Goal: Information Seeking & Learning: Understand process/instructions

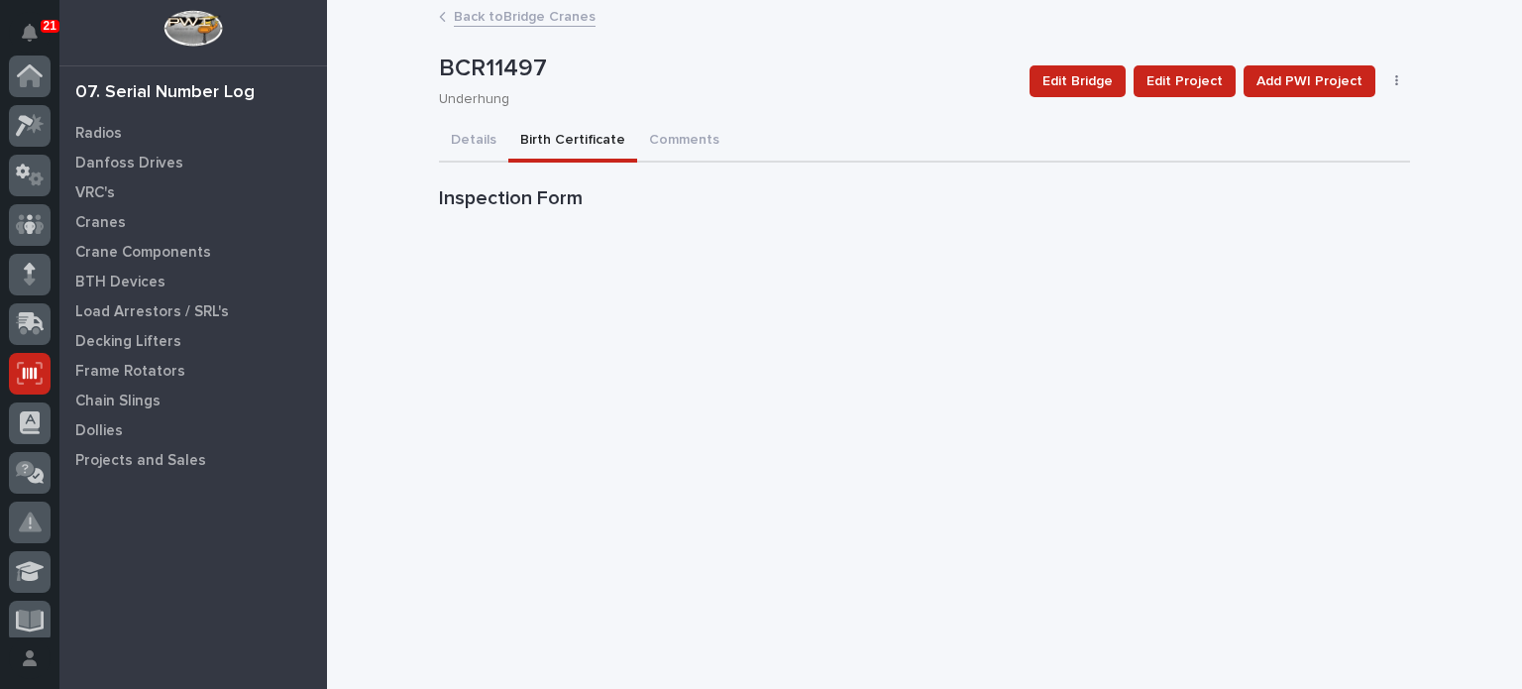
scroll to position [458, 0]
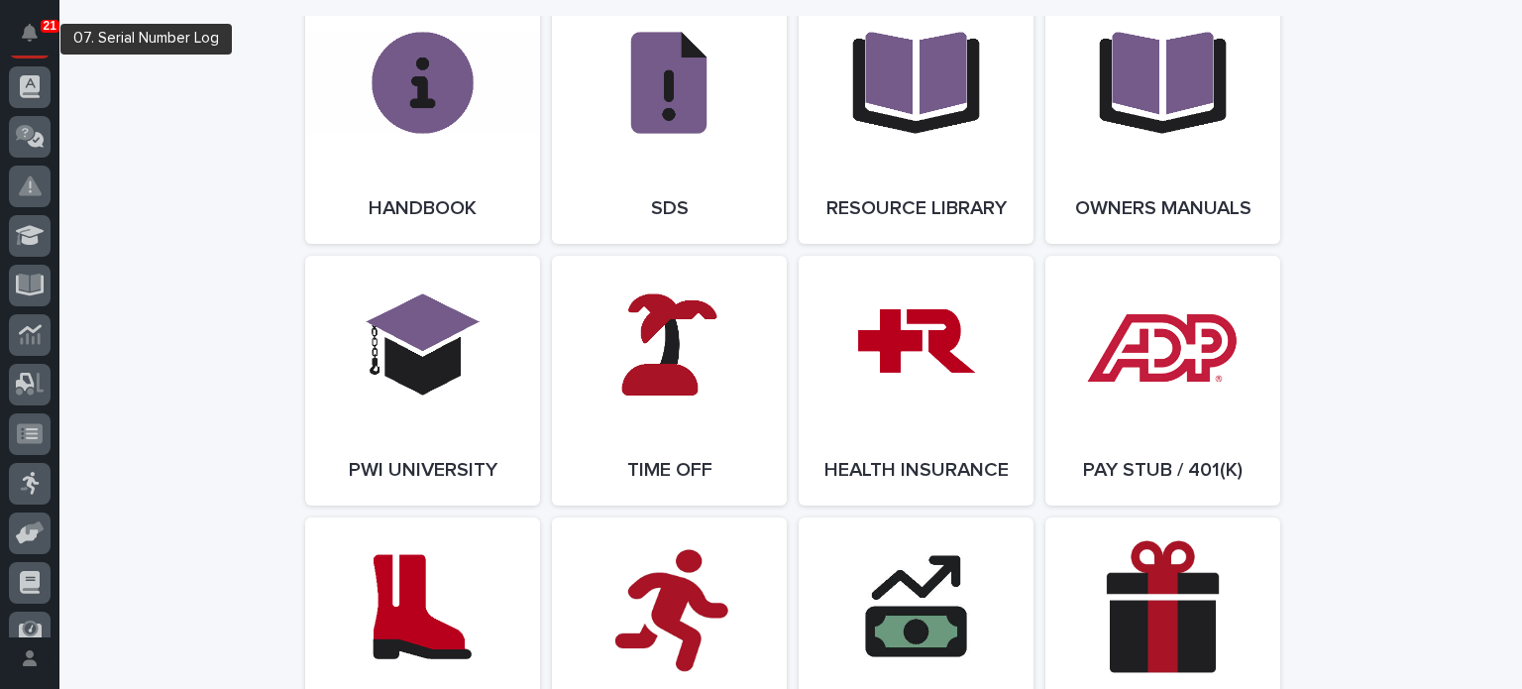
scroll to position [339, 0]
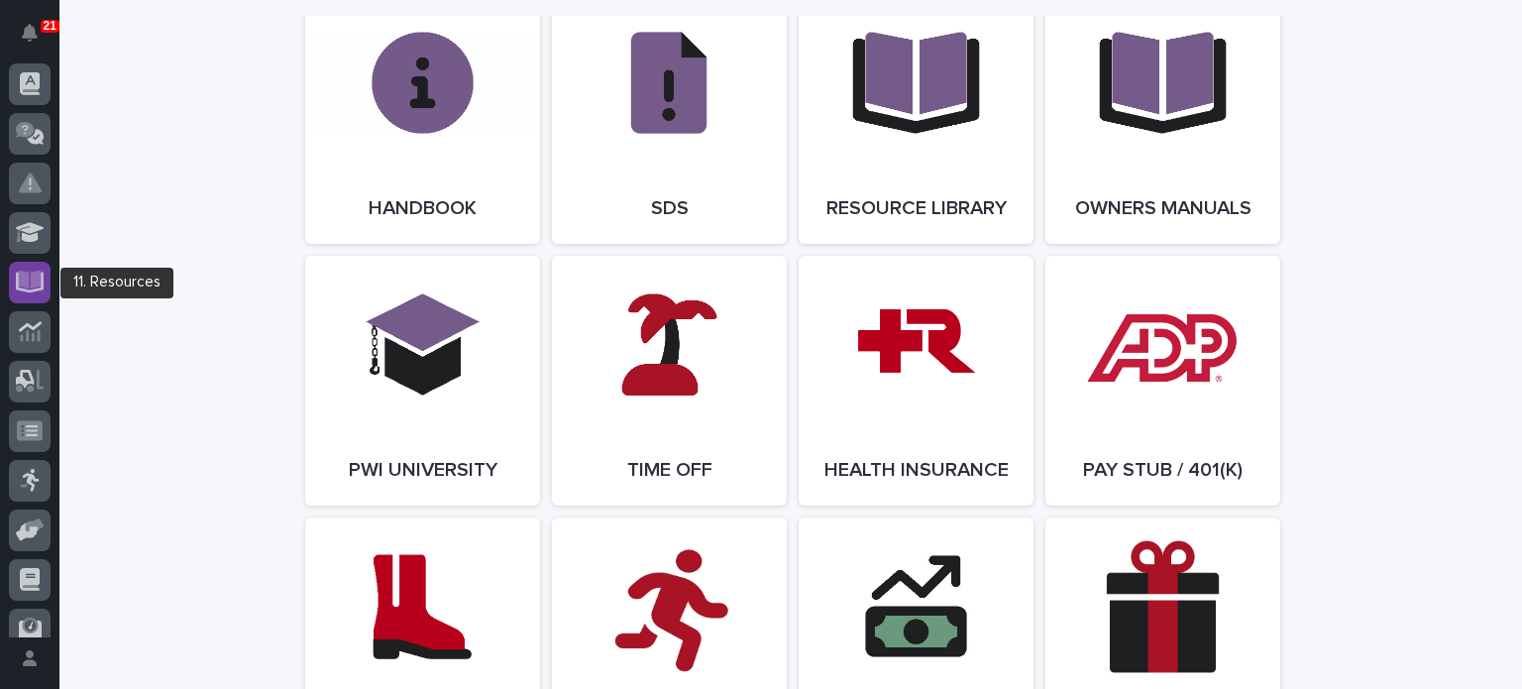
click at [32, 282] on icon at bounding box center [30, 279] width 23 height 19
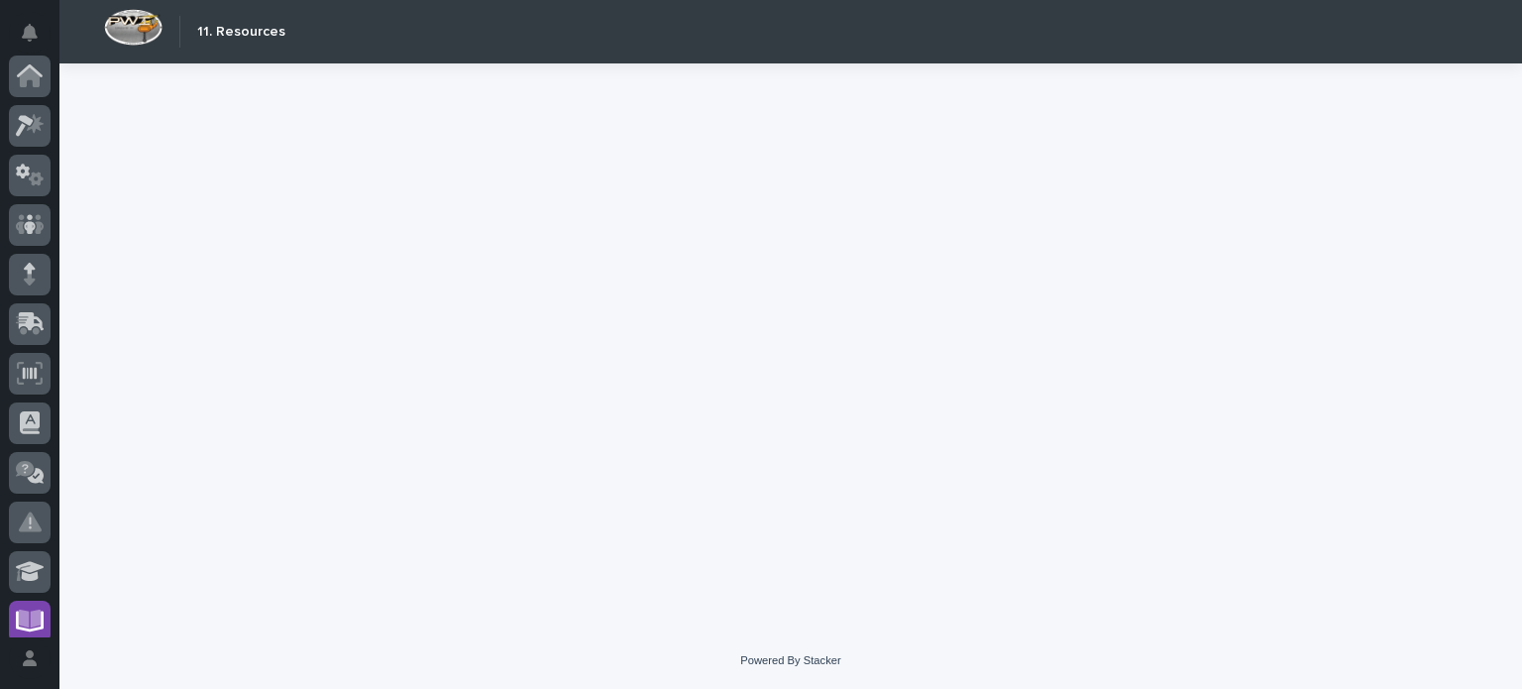
scroll to position [459, 0]
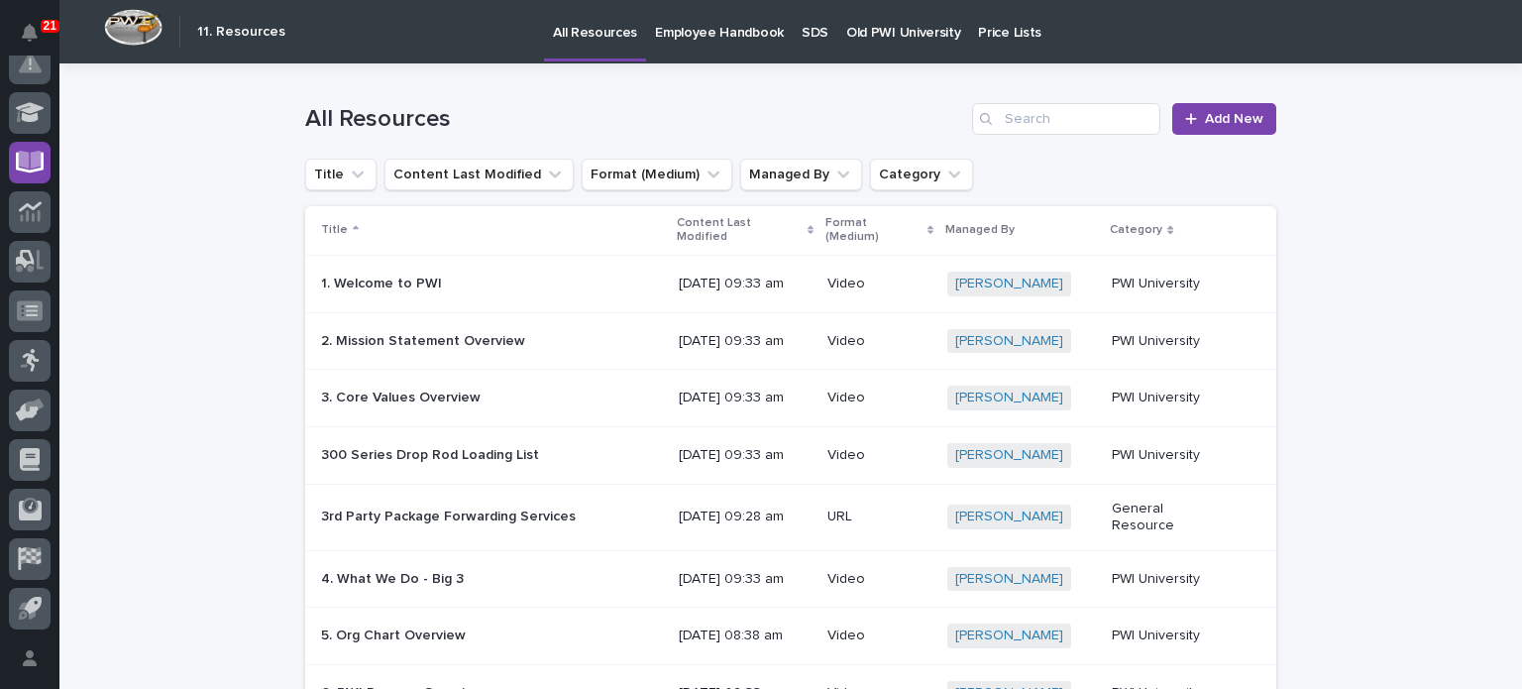
click at [852, 42] on link "Old PWI University" at bounding box center [903, 30] width 132 height 61
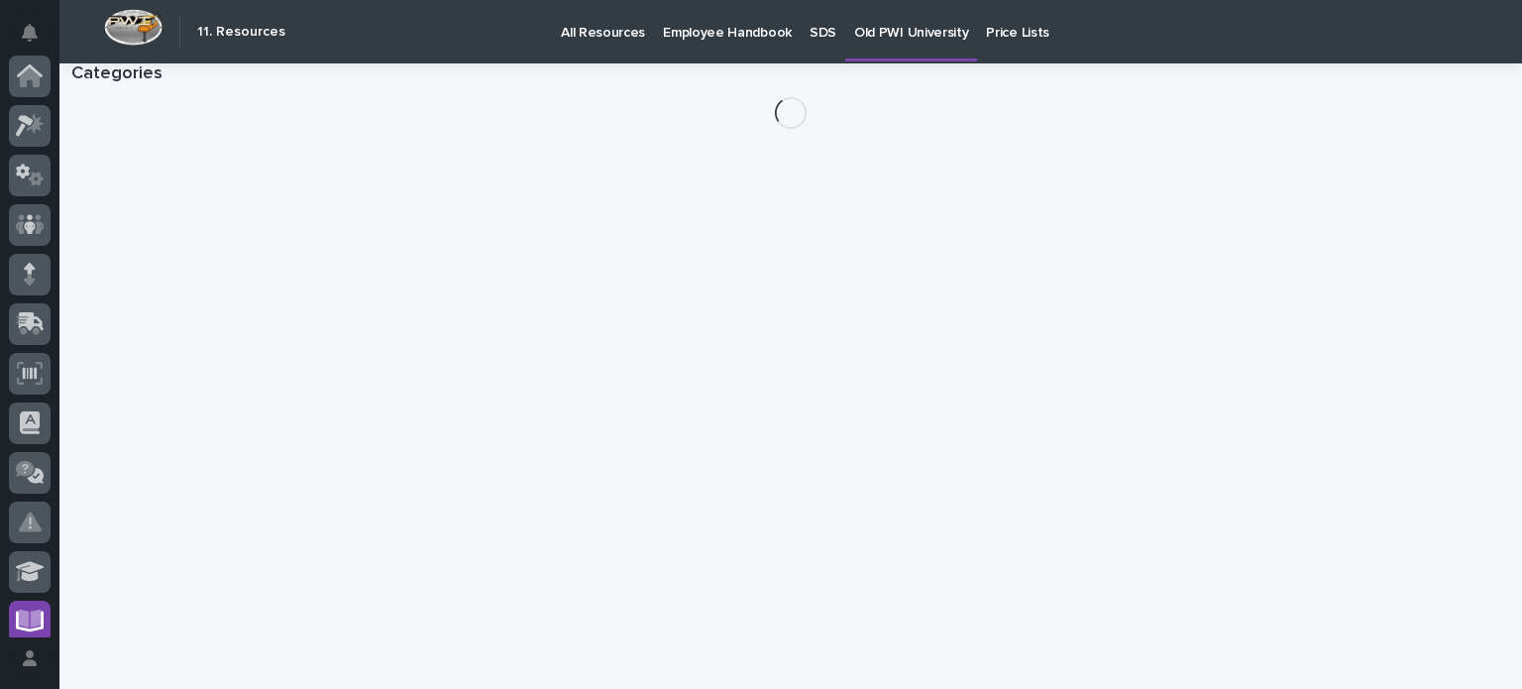
scroll to position [459, 0]
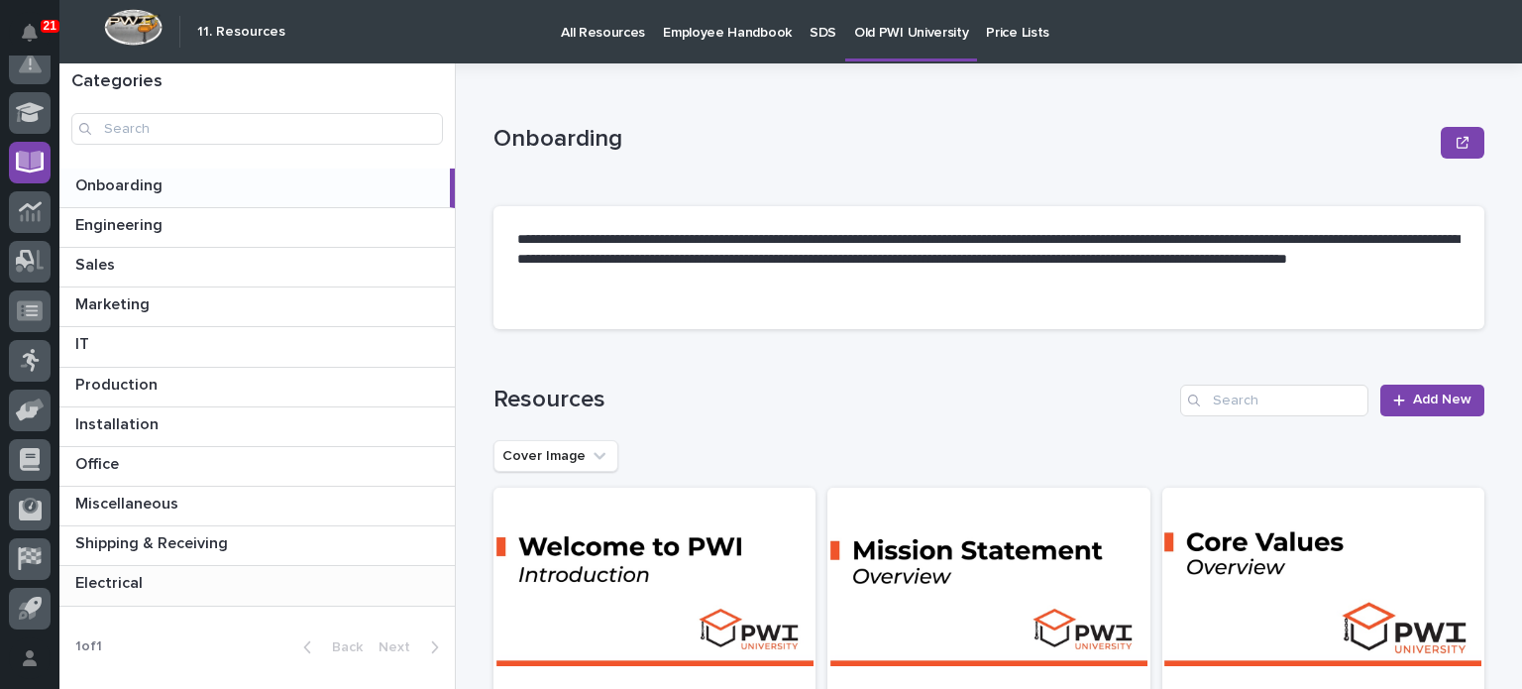
click at [127, 585] on p "Electrical" at bounding box center [110, 581] width 71 height 23
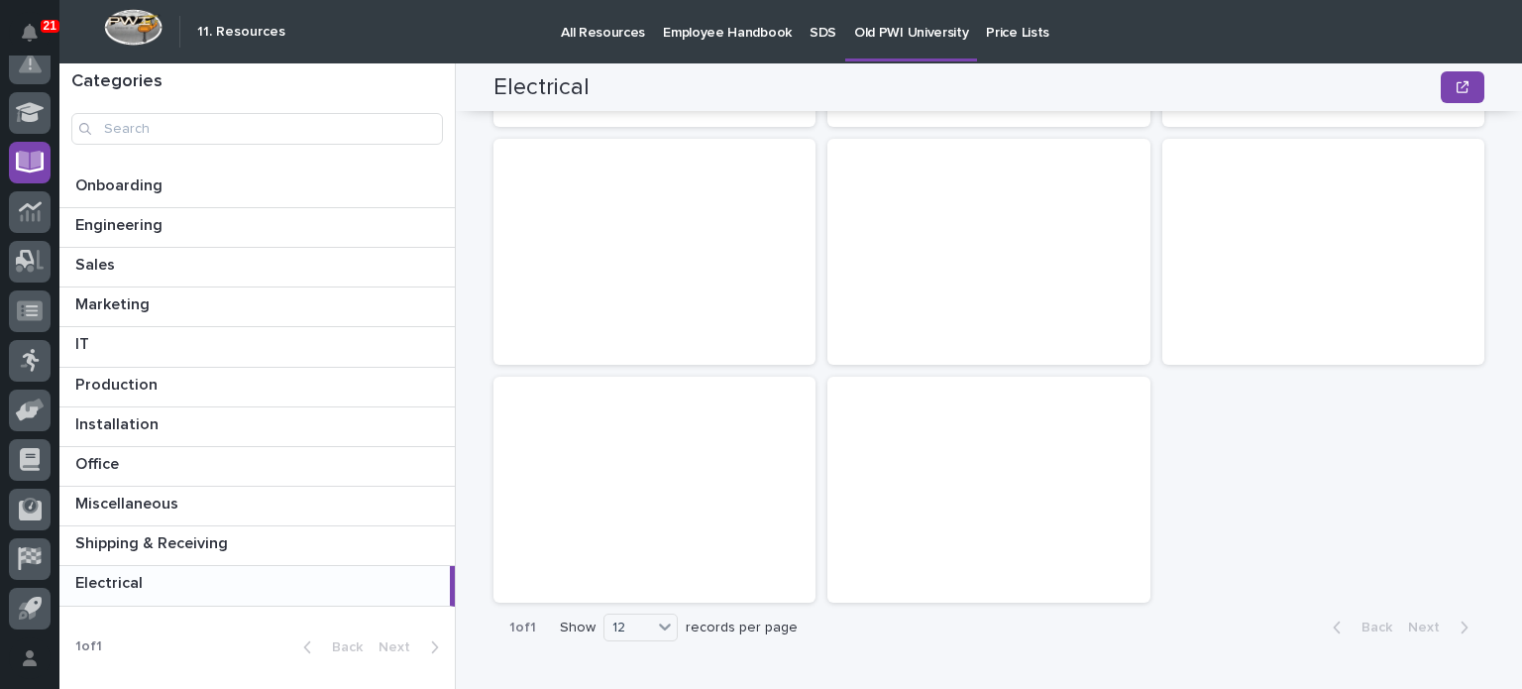
scroll to position [720, 0]
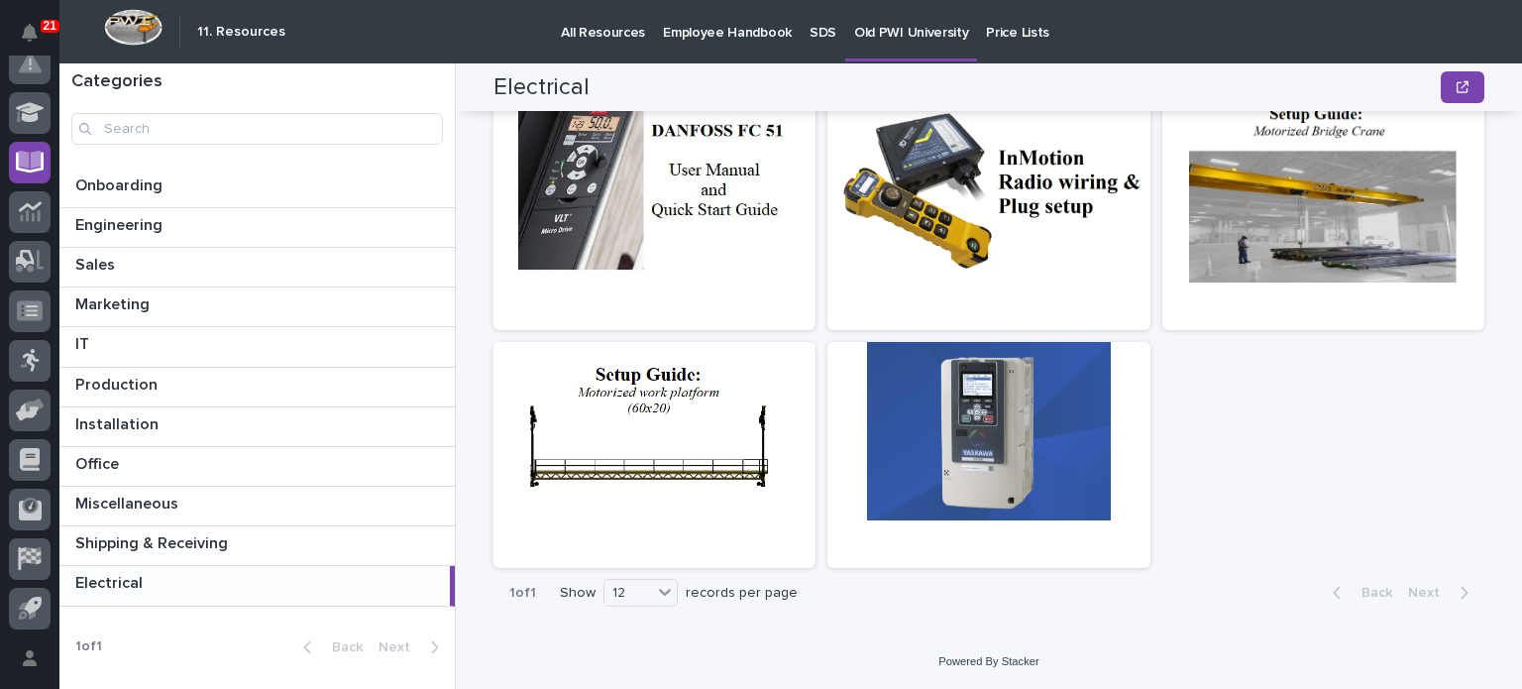
click at [749, 365] on div at bounding box center [654, 431] width 322 height 178
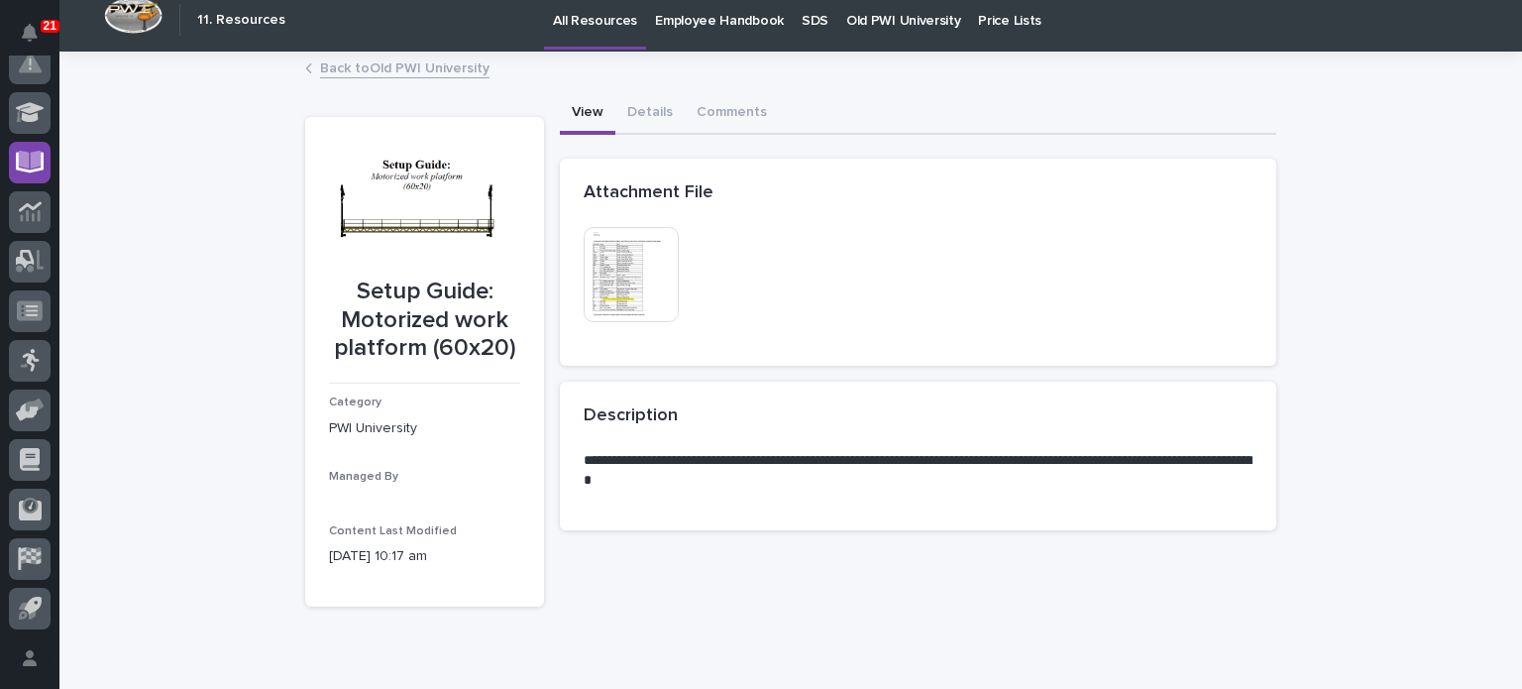
scroll to position [4, 0]
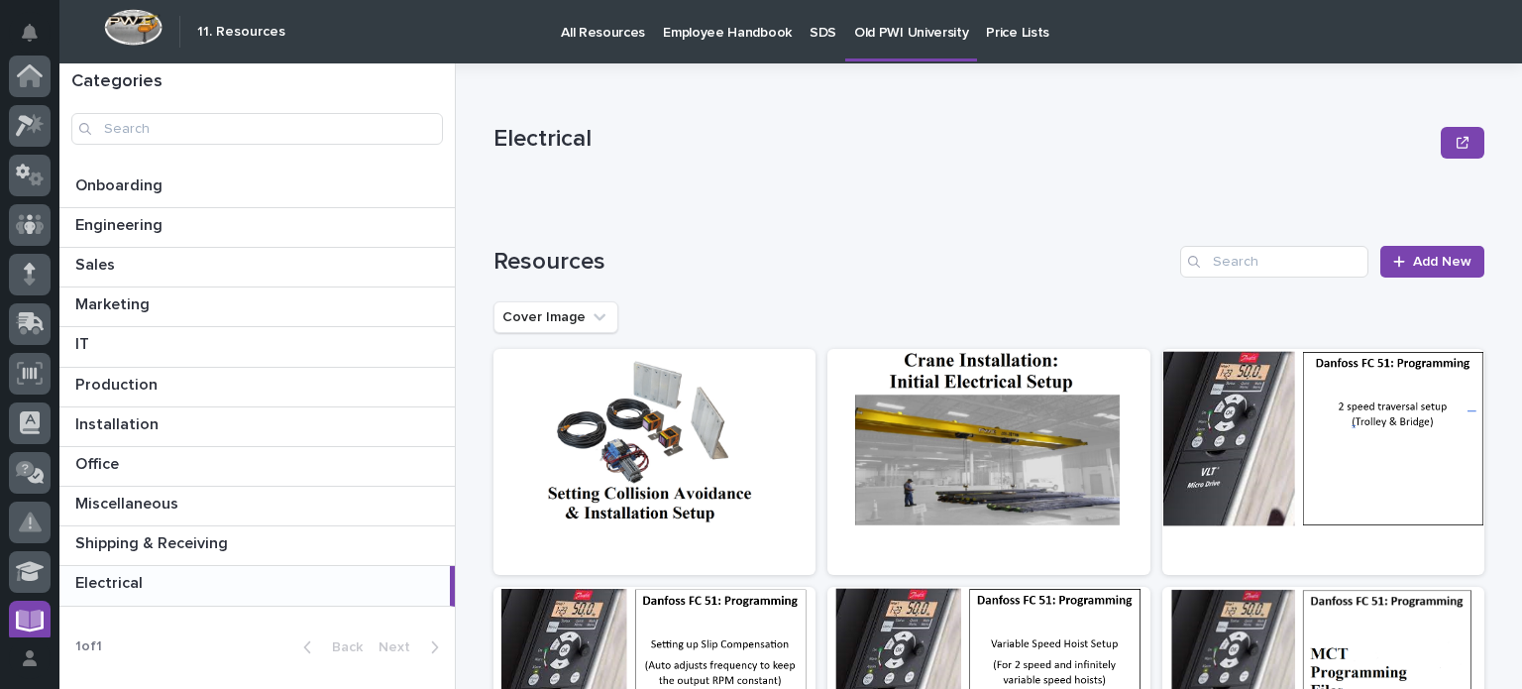
scroll to position [459, 0]
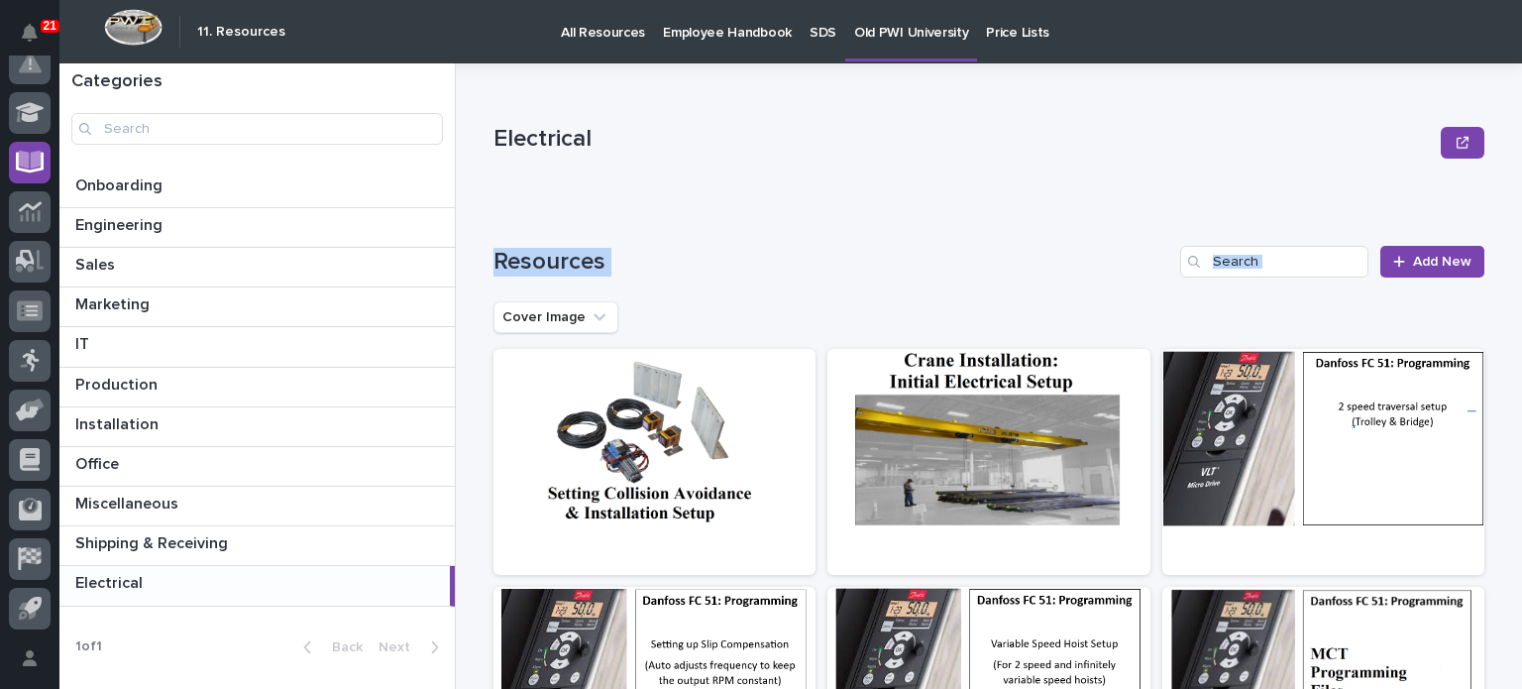
drag, startPoint x: 761, startPoint y: 308, endPoint x: 781, endPoint y: 46, distance: 263.3
click at [781, 46] on div "21 My Settings Log Out " 11. Resources " was added to your account Open 11. Res…" at bounding box center [790, 344] width 1462 height 689
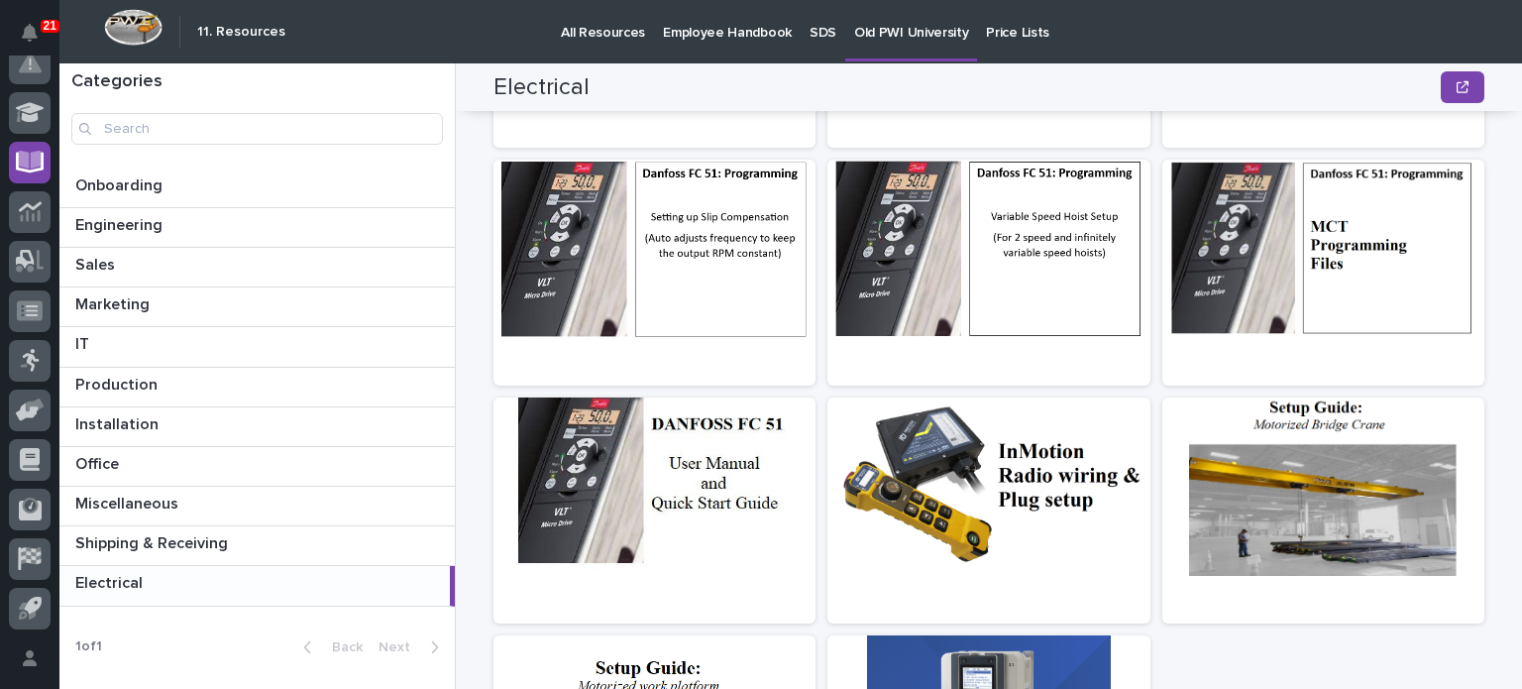
scroll to position [483, 0]
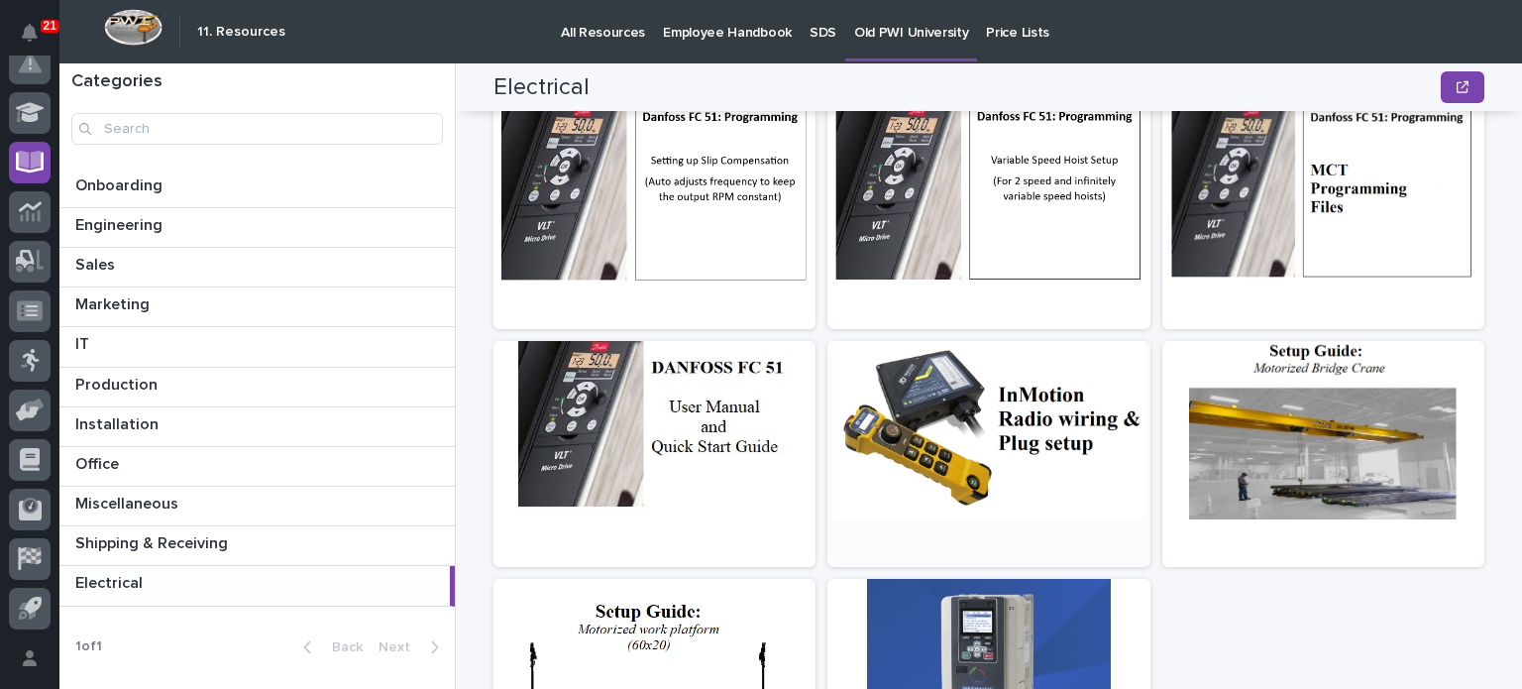
click at [1042, 465] on div at bounding box center [988, 430] width 322 height 178
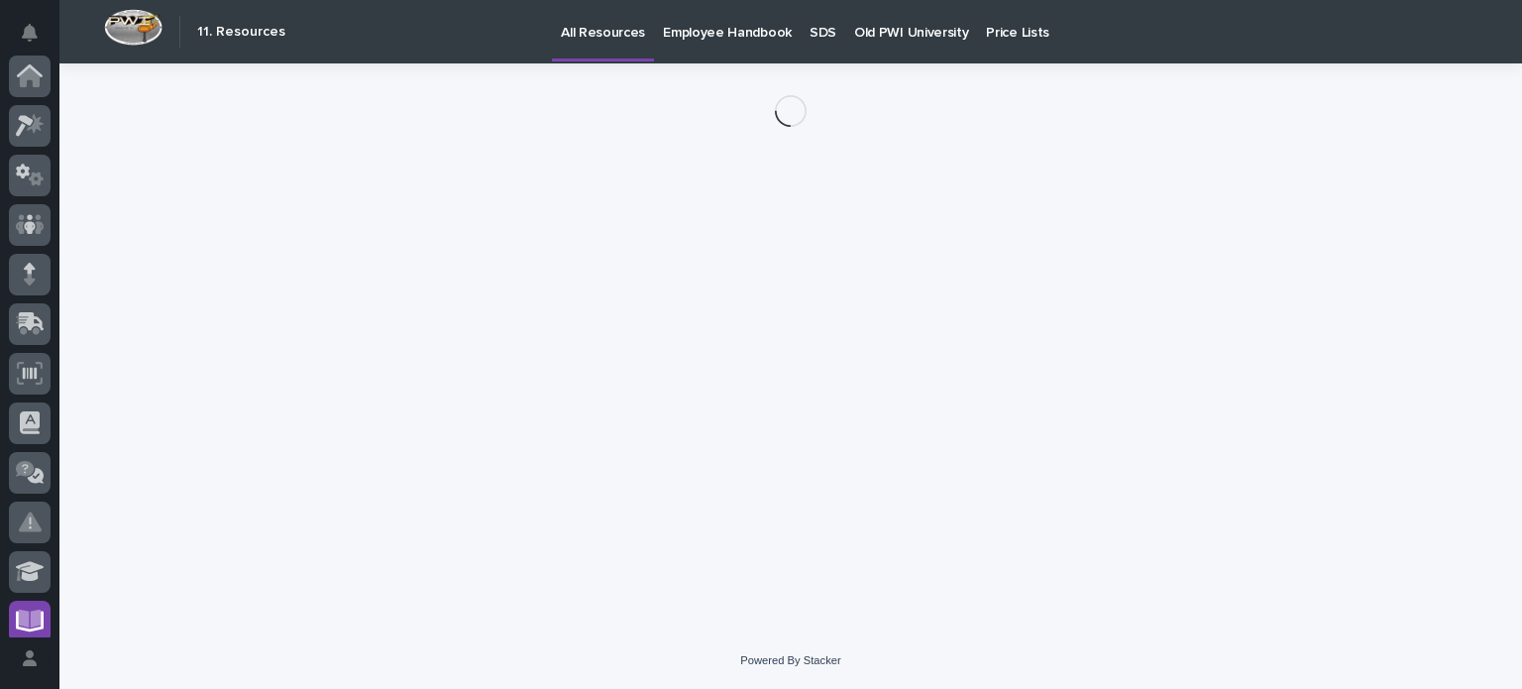
scroll to position [459, 0]
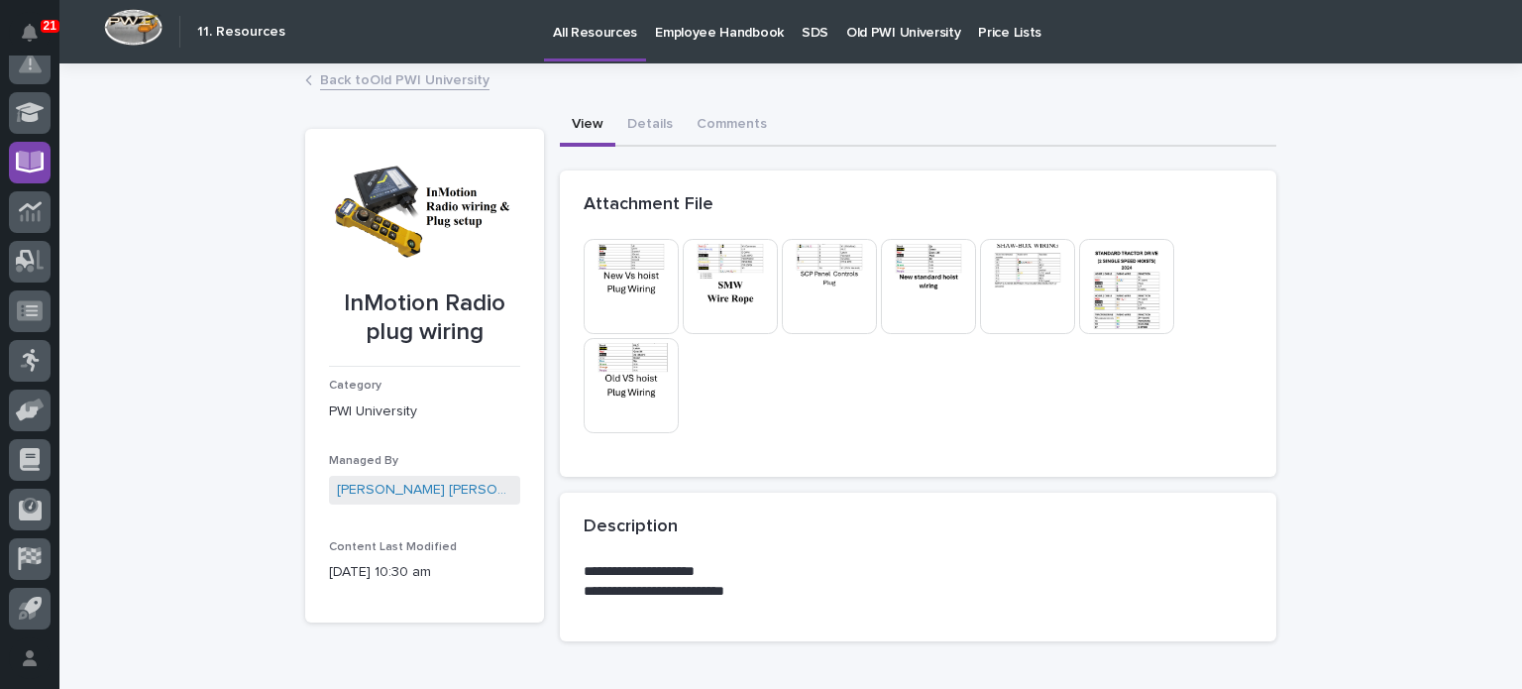
click at [722, 299] on img at bounding box center [730, 286] width 95 height 95
